Goal: Information Seeking & Learning: Find specific fact

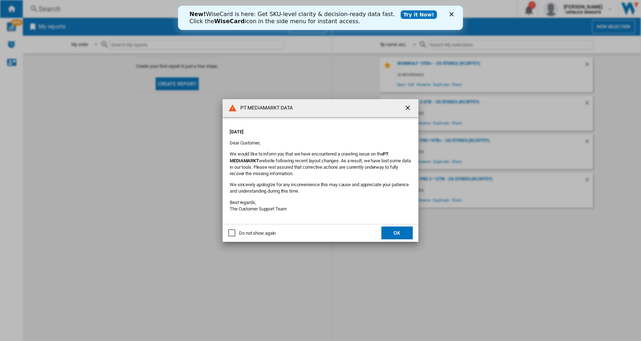
click at [410, 107] on ng-md-icon "getI18NText('BUTTONS.CLOSE_DIALOG')" at bounding box center [408, 108] width 9 height 9
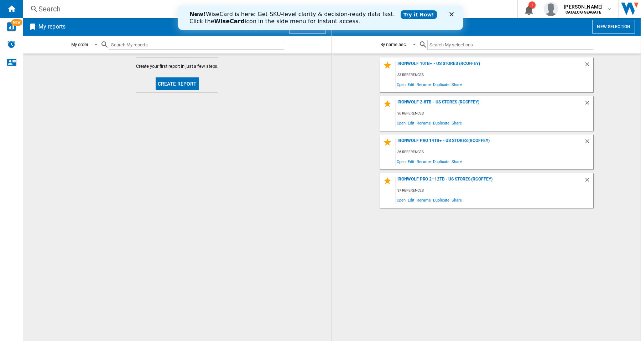
click at [90, 11] on div "Search" at bounding box center [268, 9] width 460 height 10
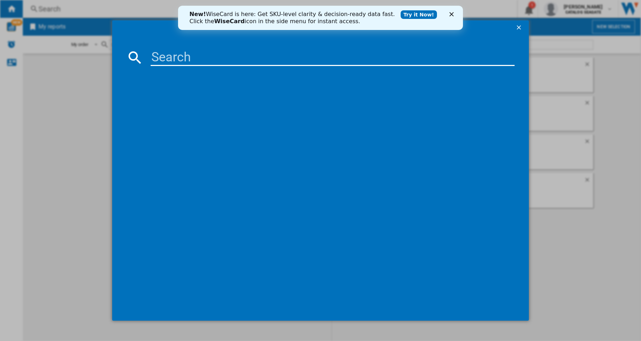
click at [182, 68] on md-dialog-content at bounding box center [320, 177] width 417 height 285
click at [179, 58] on input at bounding box center [333, 57] width 364 height 17
paste input "WESTERN DIGITAL C50 WDBMPH0010BNC BLACK 1TB"
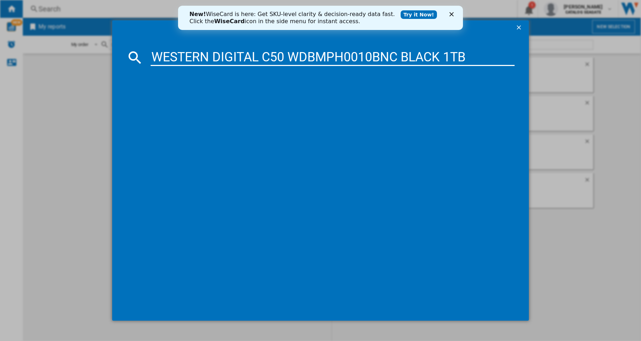
type input "WESTERN DIGITAL C50 WDBMPH0010BNC BLACK 1TB"
drag, startPoint x: 253, startPoint y: 101, endPoint x: 100, endPoint y: 123, distance: 155.2
click at [253, 101] on div "WESTERN DIGITAL C50 WDBMPH0010BNC BLACK 1TB" at bounding box center [325, 103] width 357 height 7
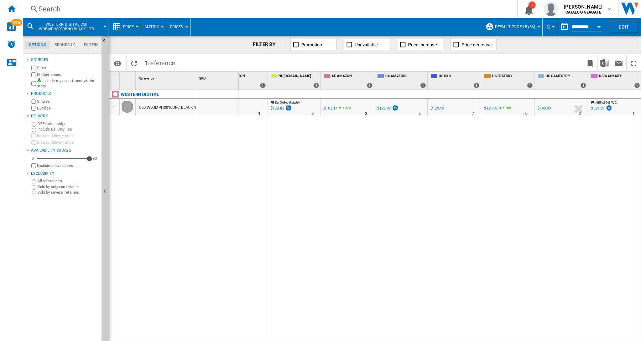
drag, startPoint x: 197, startPoint y: 77, endPoint x: 265, endPoint y: 93, distance: 70.1
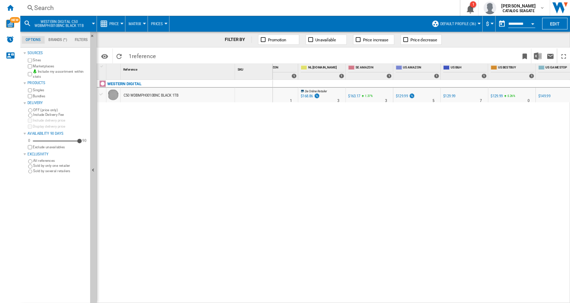
scroll to position [0, 521]
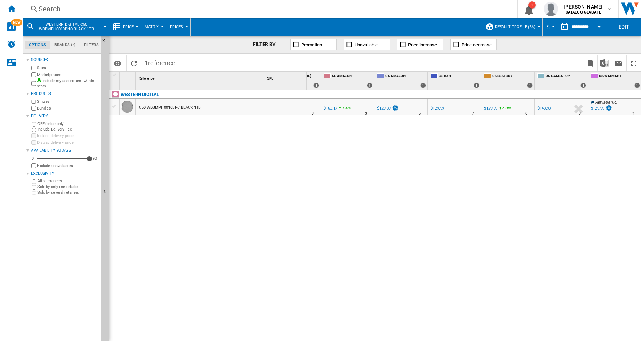
drag, startPoint x: 530, startPoint y: 337, endPoint x: 598, endPoint y: 337, distance: 68.4
click at [598, 337] on div "US BESTBUY : US BESTBUY -1.0 % $129.99 5.26 % N/A 0 US BESTBUY : US BESTBUY UK …" at bounding box center [474, 215] width 335 height 251
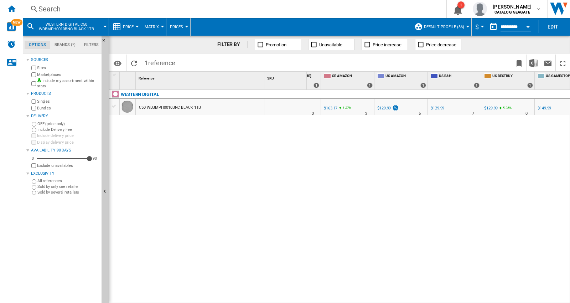
scroll to position [0, 592]
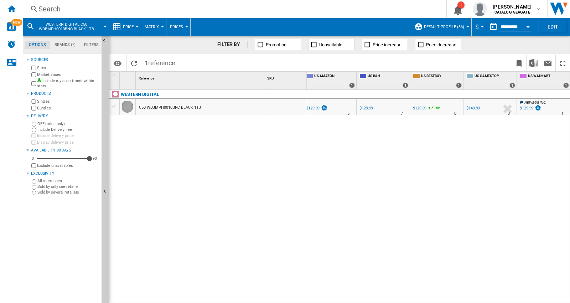
click at [524, 108] on div "$129.99" at bounding box center [527, 108] width 14 height 5
click at [512, 8] on span "[PERSON_NAME]" at bounding box center [512, 6] width 39 height 7
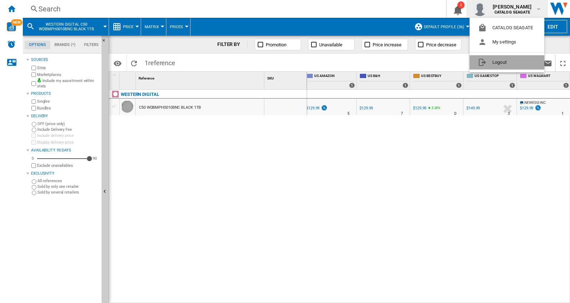
click at [506, 61] on button "Logout" at bounding box center [507, 62] width 75 height 14
